Goal: Information Seeking & Learning: Learn about a topic

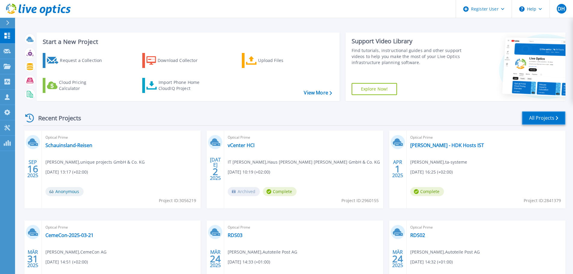
click at [537, 118] on link "All Projects" at bounding box center [544, 118] width 44 height 14
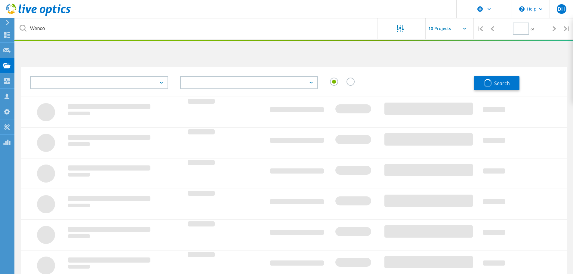
type input "1"
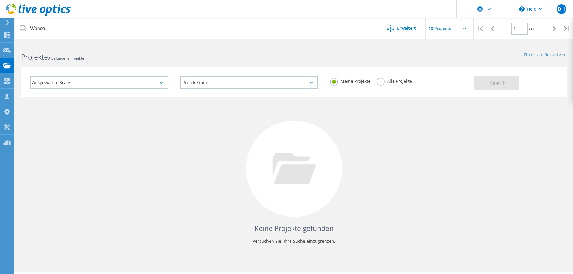
click at [377, 84] on div "Alle Projekte" at bounding box center [395, 82] width 36 height 9
click at [380, 83] on label "Alle Projekte" at bounding box center [395, 81] width 36 height 6
click at [0, 0] on input "Alle Projekte" at bounding box center [0, 0] width 0 height 0
click at [511, 86] on button "Search" at bounding box center [496, 83] width 45 height 14
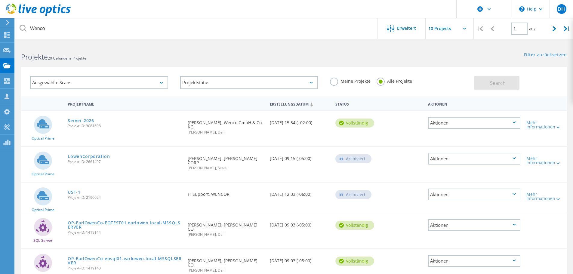
click at [85, 124] on span "Projekt-ID: 3081608" at bounding box center [125, 126] width 114 height 4
click at [85, 122] on link "Server-2026" at bounding box center [81, 121] width 26 height 4
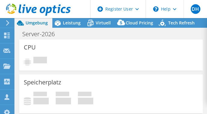
select select "USD"
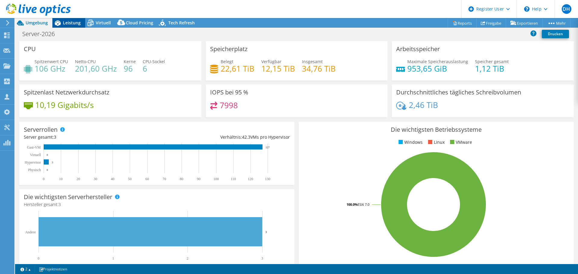
click at [73, 26] on div "Leistung" at bounding box center [68, 23] width 33 height 10
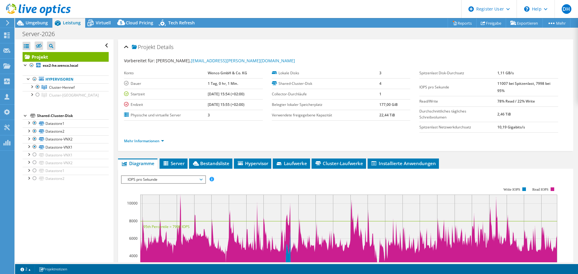
scroll to position [30, 0]
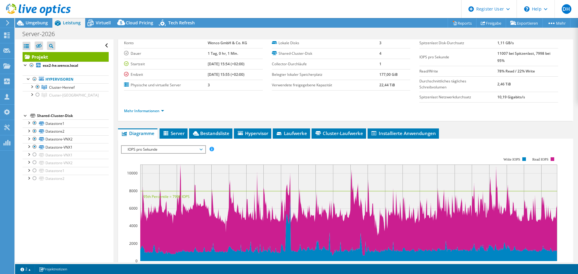
click at [175, 148] on span "IOPS pro Sekunde" at bounding box center [163, 149] width 77 height 7
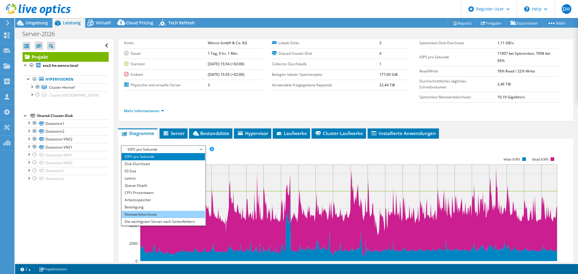
click at [150, 215] on li "Netzwerkdurchsatz" at bounding box center [163, 214] width 83 height 7
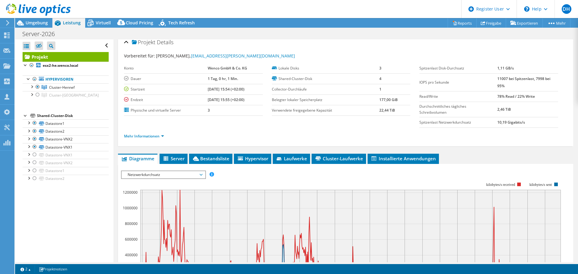
scroll to position [0, 0]
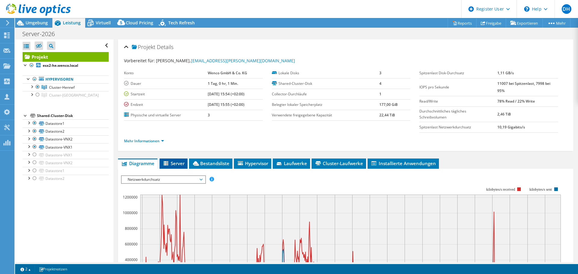
click at [180, 162] on span "Server" at bounding box center [174, 163] width 22 height 6
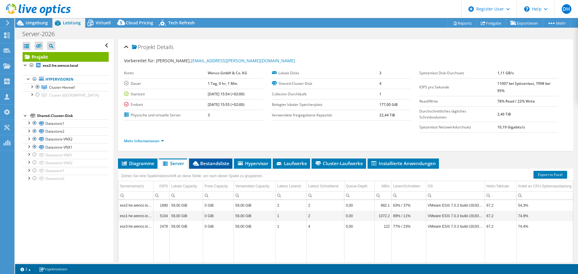
click at [224, 165] on span "Bestandsliste" at bounding box center [210, 163] width 37 height 6
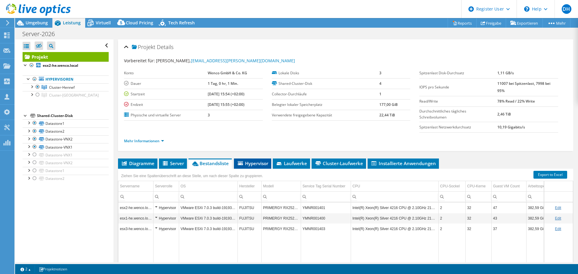
click at [244, 163] on span "Hypervisor" at bounding box center [252, 163] width 31 height 6
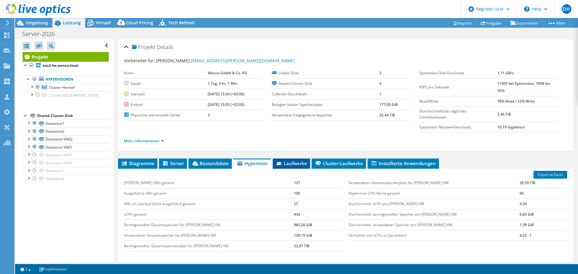
click at [291, 164] on span "Laufwerke" at bounding box center [291, 163] width 31 height 6
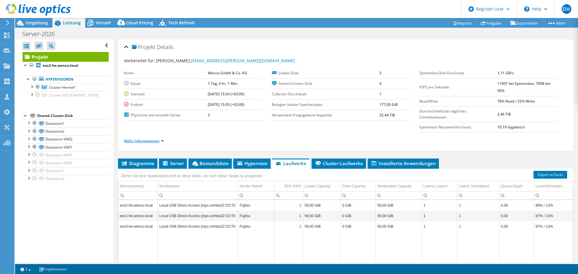
click at [157, 141] on link "Mehr Informationen" at bounding box center [144, 140] width 40 height 5
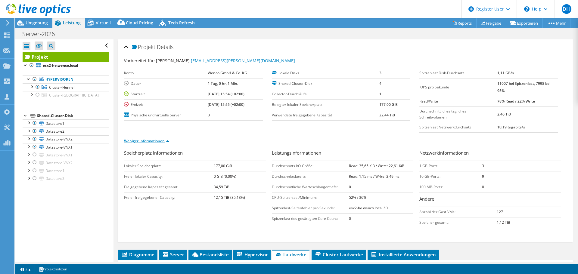
click at [142, 141] on link "Weniger Informationen" at bounding box center [146, 140] width 45 height 5
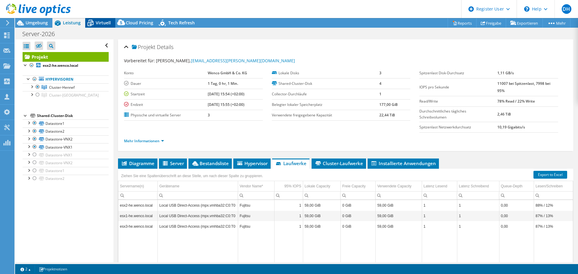
click at [105, 21] on span "Virtuell" at bounding box center [103, 23] width 15 height 6
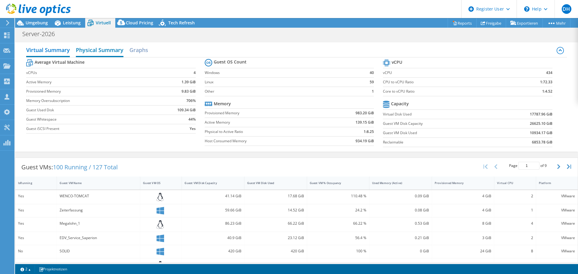
click at [106, 52] on h2 "Physical Summary" at bounding box center [100, 50] width 48 height 13
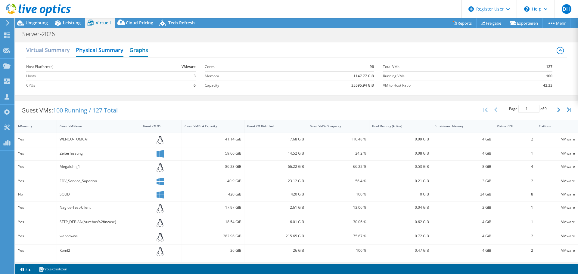
click at [144, 51] on h2 "Graphs" at bounding box center [138, 50] width 19 height 13
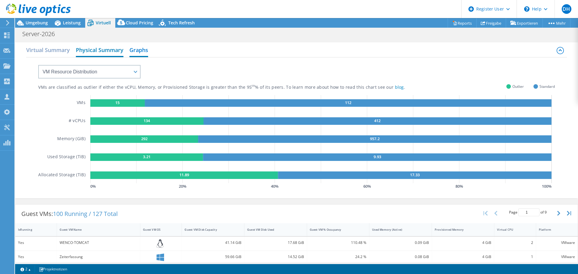
click at [100, 50] on h2 "Physical Summary" at bounding box center [100, 50] width 48 height 13
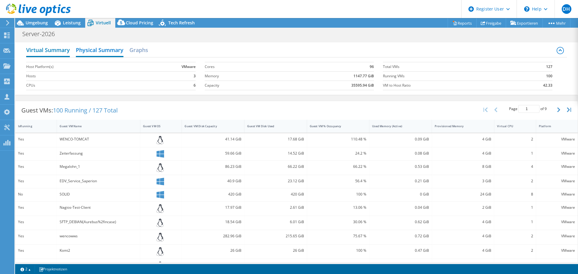
click at [53, 47] on h2 "Virtual Summary" at bounding box center [48, 50] width 44 height 13
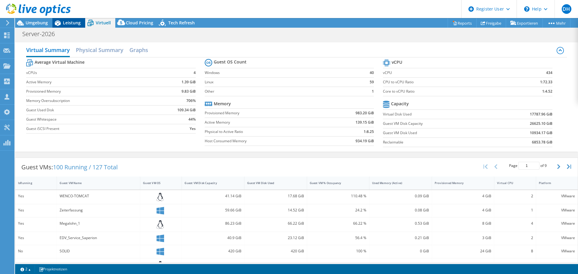
click at [65, 25] on span "Leistung" at bounding box center [72, 23] width 18 height 6
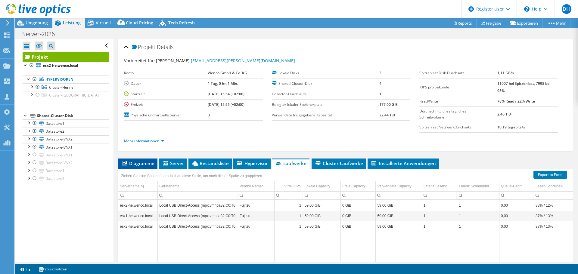
click at [145, 161] on span "Diagramme" at bounding box center [137, 163] width 33 height 6
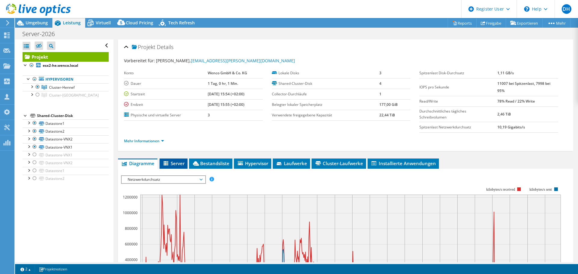
drag, startPoint x: 183, startPoint y: 163, endPoint x: 188, endPoint y: 155, distance: 10.3
click at [183, 163] on span "Server" at bounding box center [174, 163] width 22 height 6
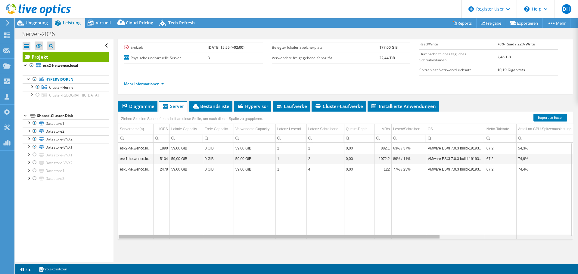
drag, startPoint x: 410, startPoint y: 238, endPoint x: 391, endPoint y: 240, distance: 19.1
click at [391, 240] on body "DH Dell-Benutzer [PERSON_NAME] [EMAIL_ADDRESS][DOMAIN_NAME] Dell My Profile Log…" at bounding box center [289, 137] width 578 height 274
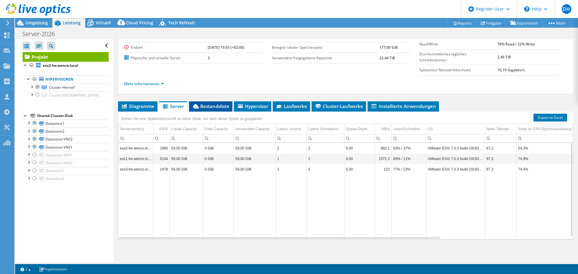
click at [214, 109] on li "Bestandsliste" at bounding box center [210, 106] width 43 height 10
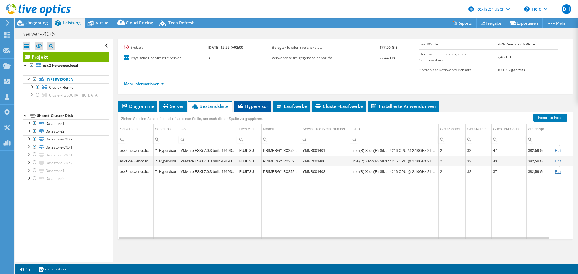
click at [251, 108] on span "Hypervisor" at bounding box center [252, 106] width 31 height 6
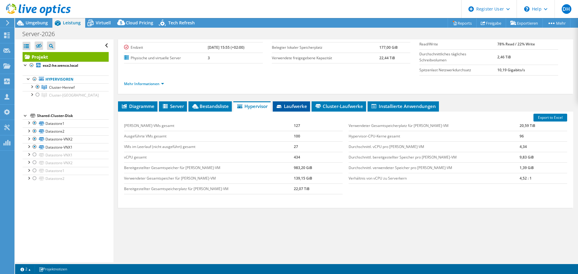
click at [306, 108] on span "Laufwerke" at bounding box center [291, 106] width 31 height 6
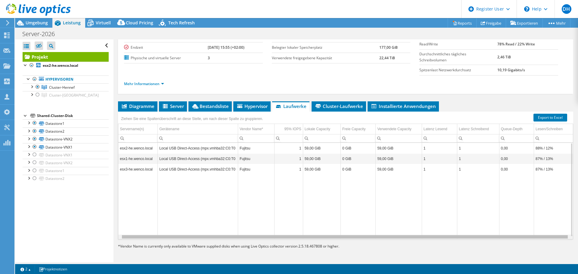
drag, startPoint x: 343, startPoint y: 237, endPoint x: 466, endPoint y: 238, distance: 123.4
click at [466, 238] on body "DH Dell-Benutzer [PERSON_NAME] [EMAIL_ADDRESS][DOMAIN_NAME] Dell My Profile Log…" at bounding box center [289, 137] width 578 height 274
drag, startPoint x: 289, startPoint y: 238, endPoint x: 316, endPoint y: 237, distance: 27.4
click at [316, 237] on body "DH Dell-Benutzer [PERSON_NAME] [EMAIL_ADDRESS][DOMAIN_NAME] Dell My Profile Log…" at bounding box center [289, 137] width 578 height 274
drag, startPoint x: 311, startPoint y: 237, endPoint x: 228, endPoint y: 240, distance: 82.8
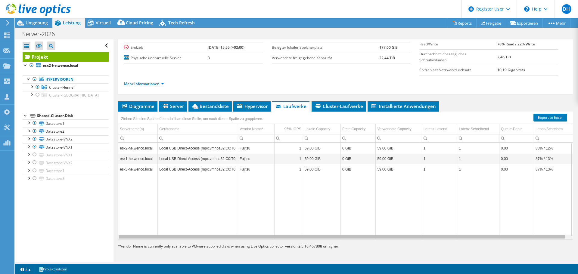
click at [228, 240] on body "DH Dell-Benutzer [PERSON_NAME] [EMAIL_ADDRESS][DOMAIN_NAME] Dell My Profile Log…" at bounding box center [289, 137] width 578 height 274
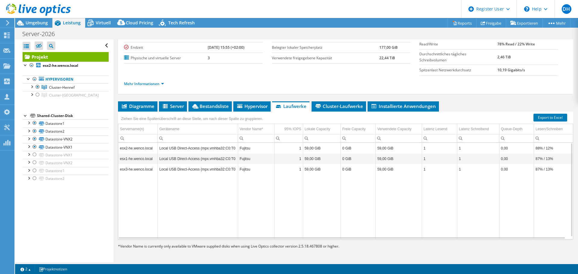
click at [230, 210] on td "Data grid" at bounding box center [198, 207] width 80 height 64
click at [350, 107] on span "Cluster-Laufwerke" at bounding box center [339, 106] width 48 height 6
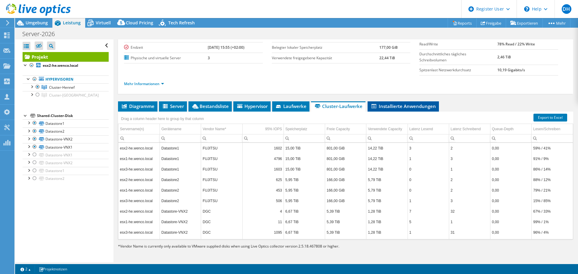
click at [387, 105] on span "Installierte Anwendungen" at bounding box center [403, 106] width 65 height 6
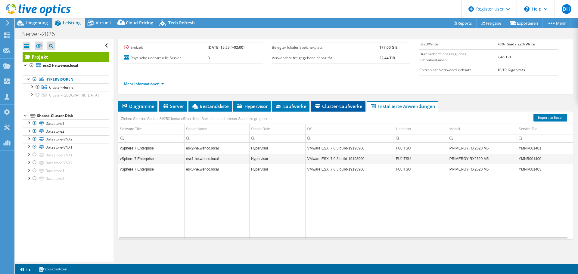
click at [353, 110] on li "Cluster-Laufwerke" at bounding box center [338, 106] width 54 height 10
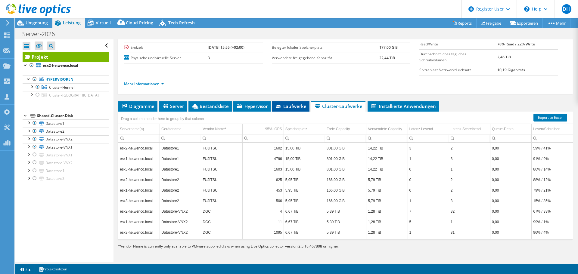
click at [300, 104] on span "Laufwerke" at bounding box center [290, 106] width 31 height 6
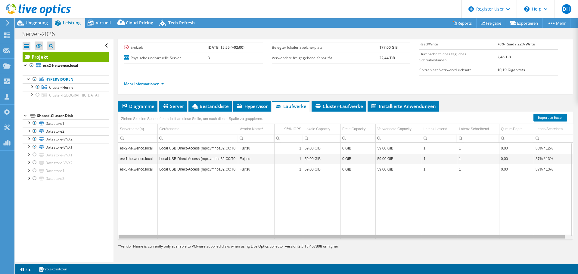
drag, startPoint x: 260, startPoint y: 239, endPoint x: 259, endPoint y: 235, distance: 4.0
click at [259, 235] on body "DH Dell-Benutzer [PERSON_NAME] [EMAIL_ADDRESS][DOMAIN_NAME] Dell My Profile Log…" at bounding box center [289, 137] width 578 height 274
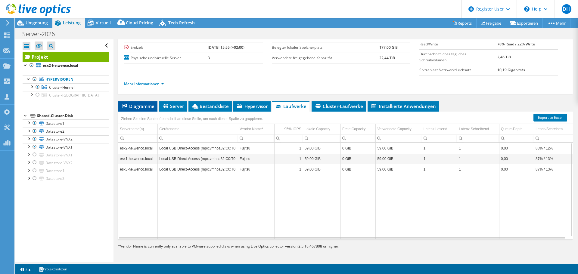
click at [154, 109] on span "Diagramme" at bounding box center [137, 106] width 33 height 6
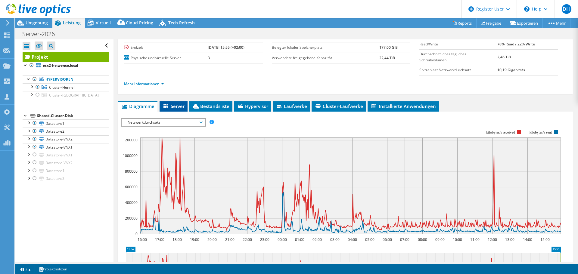
click at [172, 107] on span "Server" at bounding box center [174, 106] width 22 height 6
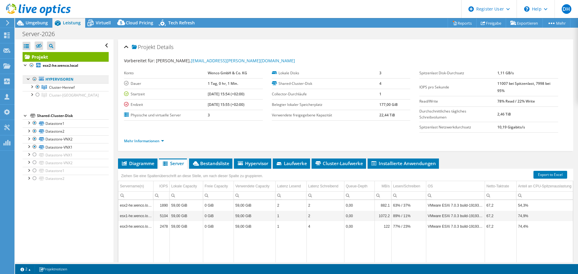
click at [68, 79] on link "Hypervisoren" at bounding box center [66, 80] width 86 height 8
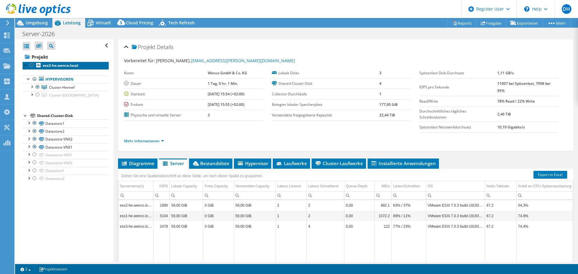
click at [73, 66] on b "esx2-he.wenco.local" at bounding box center [61, 65] width 36 height 5
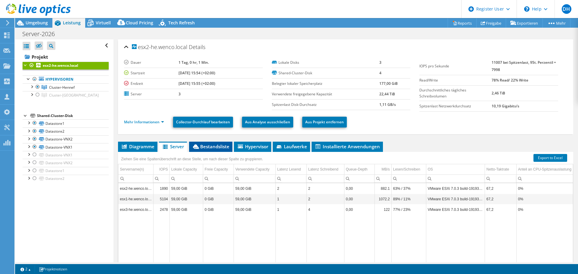
click at [216, 150] on li "Bestandsliste" at bounding box center [210, 147] width 43 height 10
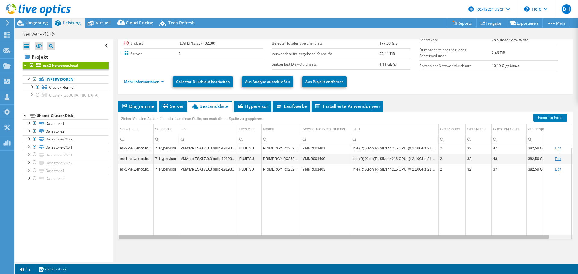
drag, startPoint x: 361, startPoint y: 238, endPoint x: 365, endPoint y: 236, distance: 4.7
click at [365, 236] on body "DH Dell-Benutzer [PERSON_NAME] [EMAIL_ADDRESS][DOMAIN_NAME] Dell My Profile Log…" at bounding box center [289, 137] width 578 height 274
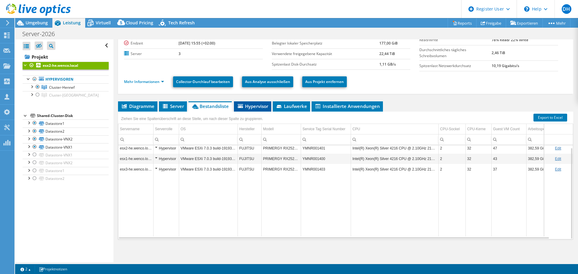
click at [264, 109] on span "Hypervisor" at bounding box center [252, 106] width 31 height 6
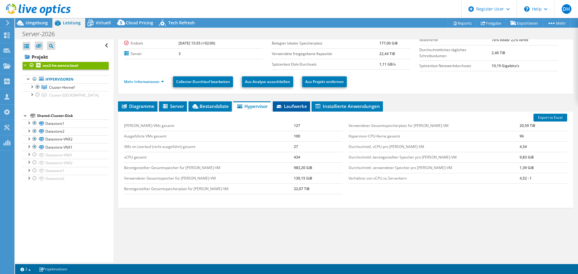
click at [296, 109] on li "Laufwerke" at bounding box center [291, 106] width 37 height 10
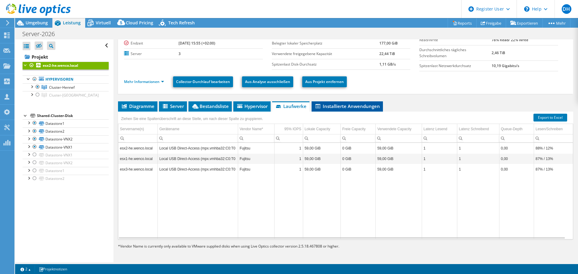
click at [324, 108] on span "Installierte Anwendungen" at bounding box center [347, 106] width 65 height 6
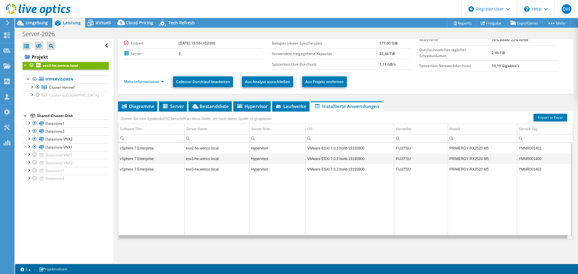
drag, startPoint x: 171, startPoint y: 238, endPoint x: 139, endPoint y: 237, distance: 32.2
click at [139, 237] on body "DH Dell-Benutzer [PERSON_NAME] [EMAIL_ADDRESS][DOMAIN_NAME] Dell My Profile Log…" at bounding box center [289, 137] width 578 height 274
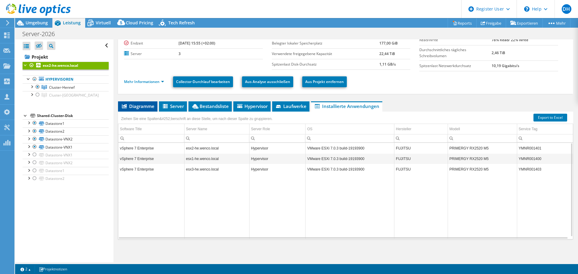
click at [139, 106] on span "Diagramme" at bounding box center [137, 106] width 33 height 6
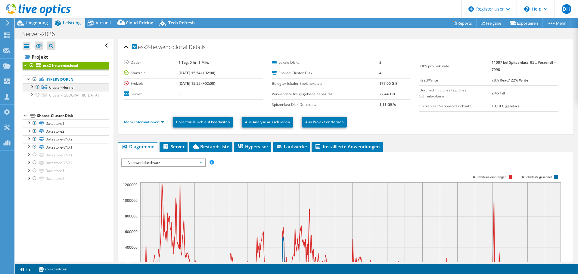
click at [73, 86] on span "Cluster-Hennef" at bounding box center [62, 87] width 26 height 5
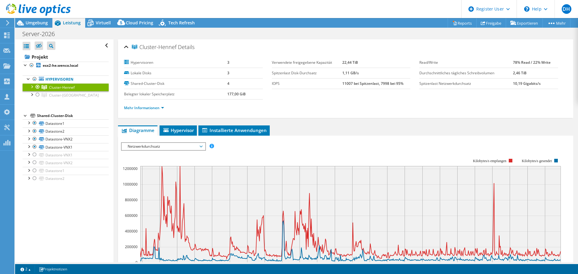
click at [30, 87] on div at bounding box center [32, 86] width 6 height 6
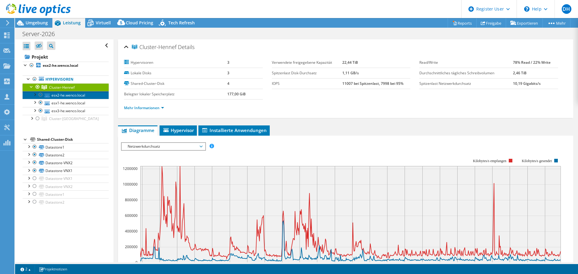
click at [75, 97] on link "esx2-he.wenco.local" at bounding box center [66, 95] width 86 height 8
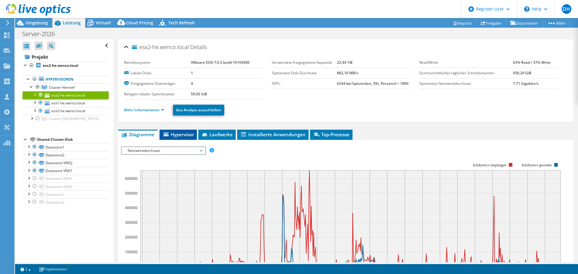
click at [185, 136] on span "Hypervisor" at bounding box center [178, 135] width 31 height 6
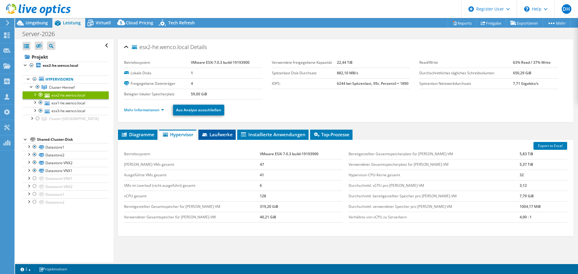
click at [213, 133] on span "Laufwerke" at bounding box center [216, 135] width 31 height 6
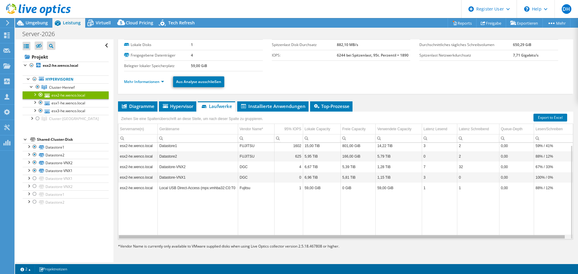
drag, startPoint x: 275, startPoint y: 238, endPoint x: 263, endPoint y: 239, distance: 12.7
click at [263, 239] on body "DH Dell-Benutzer [PERSON_NAME] [EMAIL_ADDRESS][DOMAIN_NAME] Dell My Profile Log…" at bounding box center [289, 137] width 578 height 274
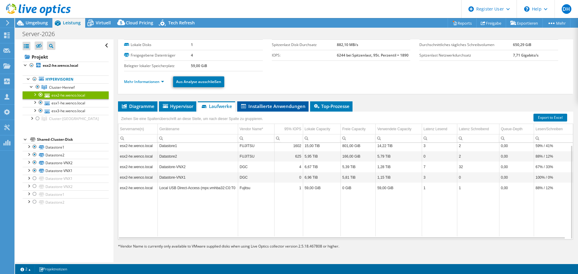
click at [255, 107] on span "Installierte Anwendungen" at bounding box center [272, 106] width 65 height 6
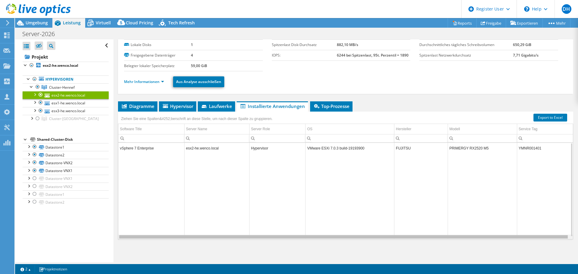
scroll to position [0, 0]
drag, startPoint x: 281, startPoint y: 238, endPoint x: 341, endPoint y: 233, distance: 59.8
click at [341, 233] on body "DH Dell-Benutzer [PERSON_NAME] [EMAIL_ADDRESS][DOMAIN_NAME] Dell My Profile Log…" at bounding box center [289, 137] width 578 height 274
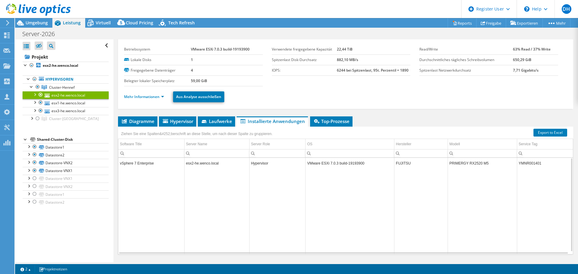
scroll to position [0, 0]
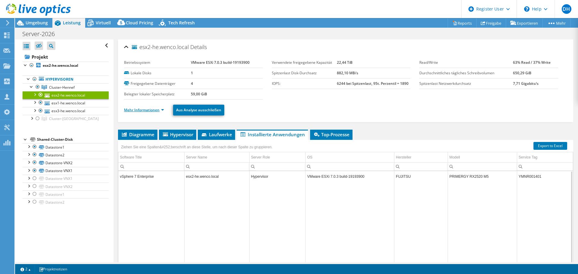
click at [150, 109] on link "Mehr Informationen" at bounding box center [144, 109] width 40 height 5
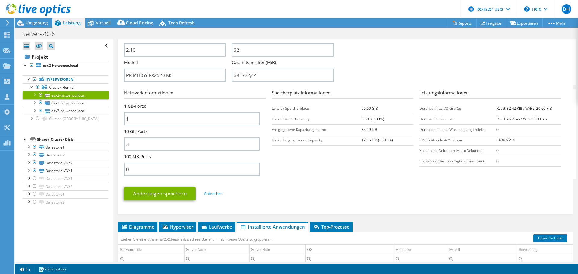
scroll to position [151, 0]
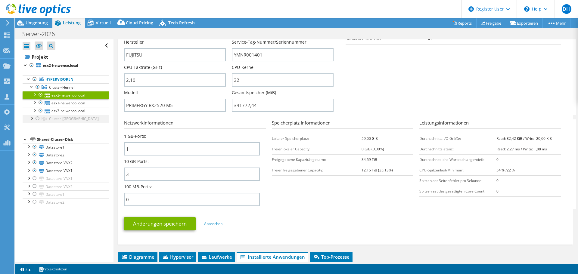
click at [32, 120] on div at bounding box center [32, 118] width 6 height 6
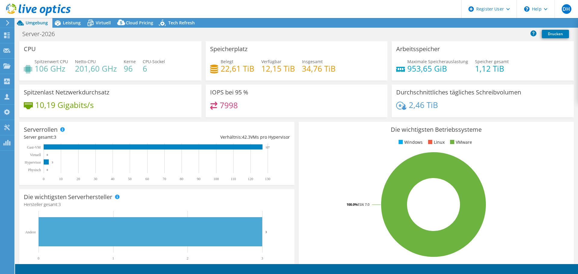
select select "USD"
